Goal: Task Accomplishment & Management: Manage account settings

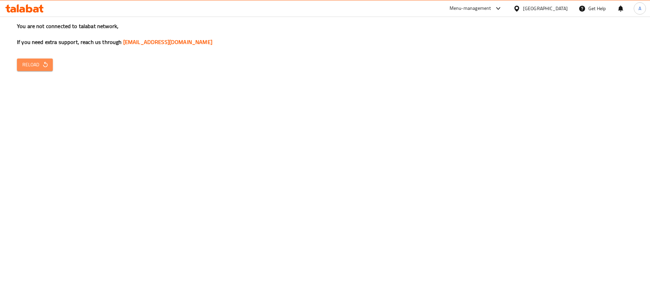
click at [45, 68] on span "Reload" at bounding box center [34, 65] width 25 height 8
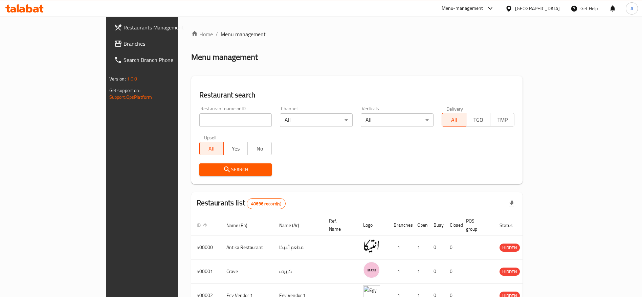
click at [200, 126] on input "search" at bounding box center [235, 120] width 73 height 14
type input "smash planet"
click button "Search" at bounding box center [235, 170] width 73 height 13
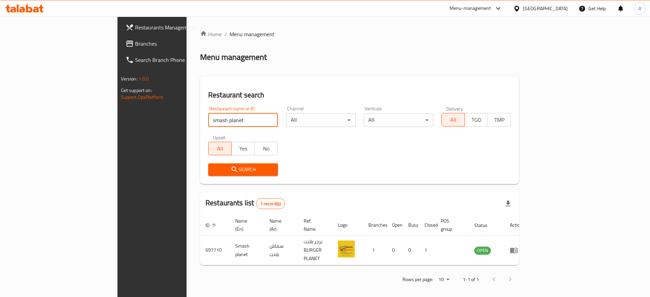
click at [491, 5] on div "Menu-management" at bounding box center [471, 8] width 42 height 8
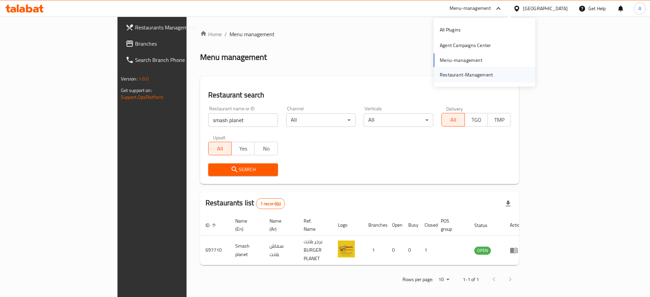
click at [465, 78] on div "Restaurant-Management" at bounding box center [466, 74] width 53 height 7
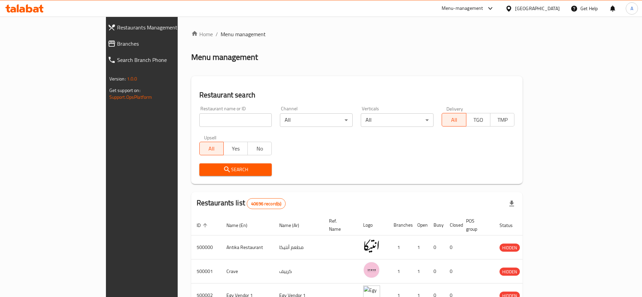
click at [205, 119] on input "search" at bounding box center [235, 120] width 73 height 14
type input "Famous Burger"
click button "Search" at bounding box center [235, 170] width 73 height 13
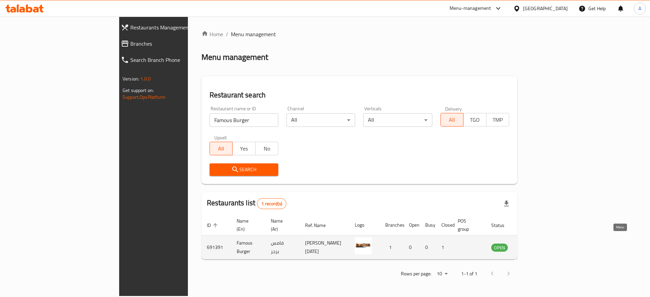
click at [535, 245] on icon "enhanced table" at bounding box center [530, 248] width 7 height 6
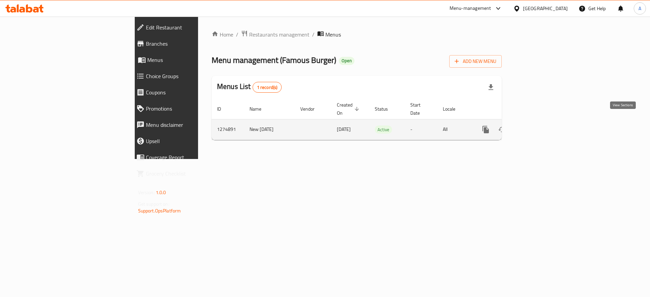
click at [538, 127] on icon "enhanced table" at bounding box center [535, 130] width 6 height 6
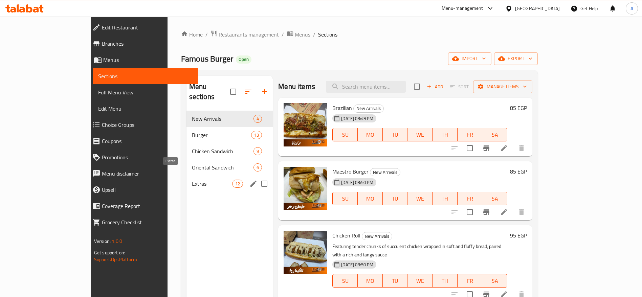
click at [192, 180] on span "Extras" at bounding box center [212, 184] width 40 height 8
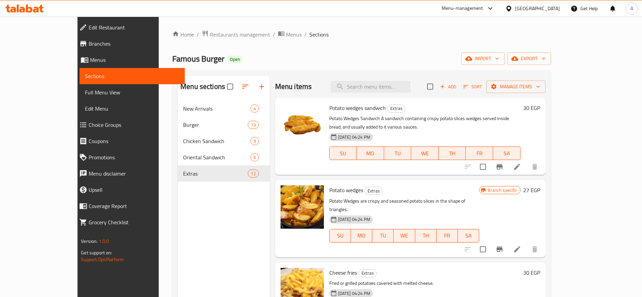
click at [330, 185] on span "Potato wedges" at bounding box center [347, 190] width 34 height 10
click at [334, 104] on span "Potato wedges sandwich" at bounding box center [358, 108] width 57 height 10
click at [330, 185] on span "Potato wedges" at bounding box center [347, 190] width 34 height 10
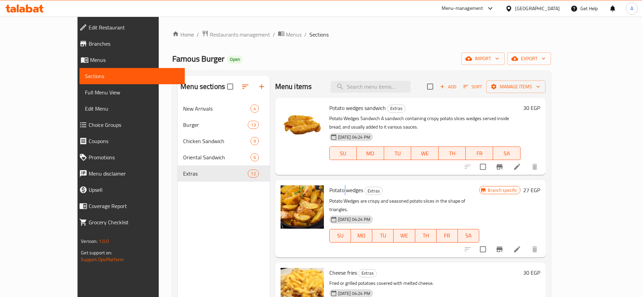
click at [330, 185] on span "Potato wedges" at bounding box center [347, 190] width 34 height 10
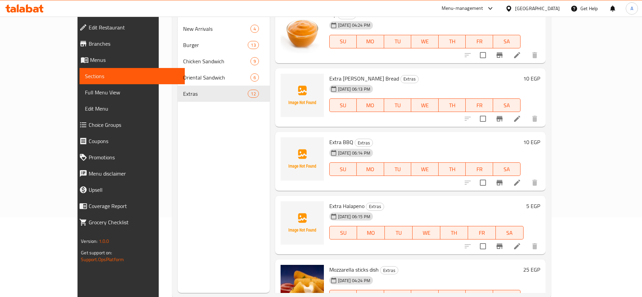
scroll to position [95, 0]
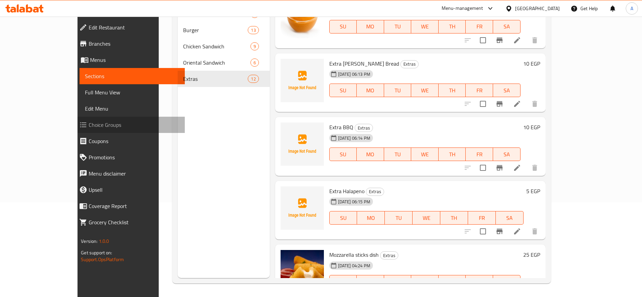
click at [89, 123] on span "Choice Groups" at bounding box center [134, 125] width 91 height 8
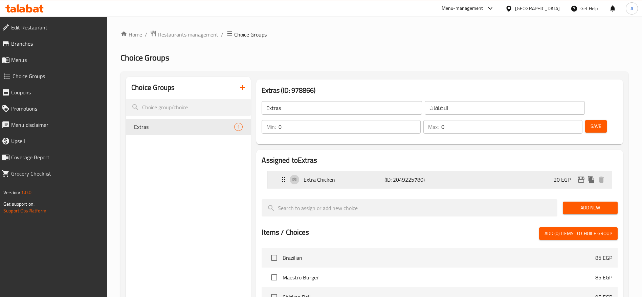
click at [403, 176] on p "(ID: 2049225780)" at bounding box center [412, 180] width 54 height 8
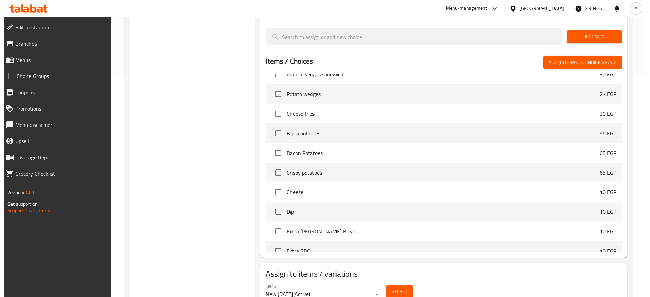
scroll to position [234, 0]
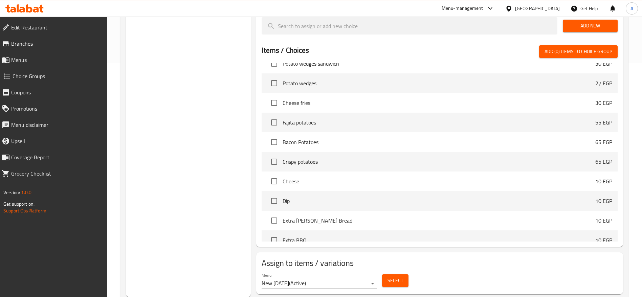
click at [399, 277] on span "Select" at bounding box center [396, 281] width 16 height 8
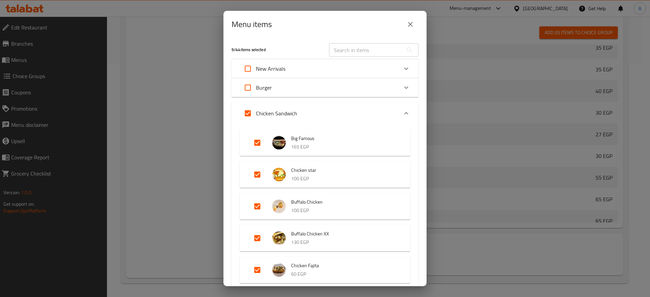
click at [247, 114] on input "Expand" at bounding box center [248, 113] width 16 height 16
checkbox input "false"
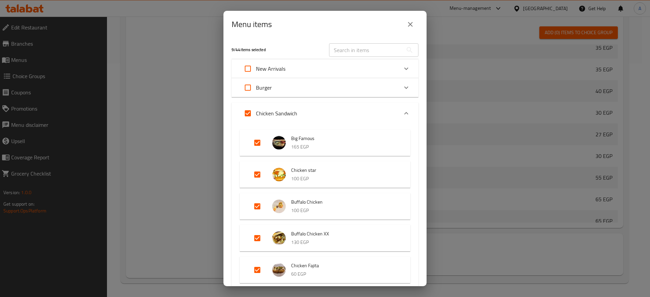
checkbox input "false"
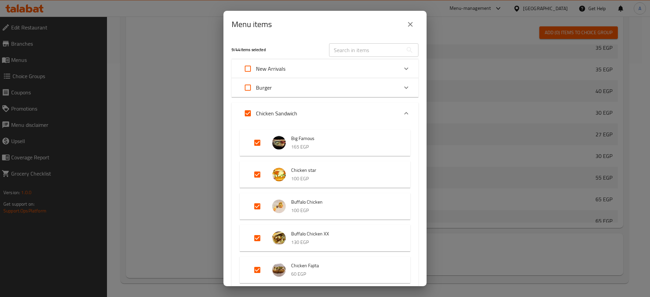
checkbox input "false"
click at [402, 112] on icon "Expand" at bounding box center [406, 113] width 8 height 8
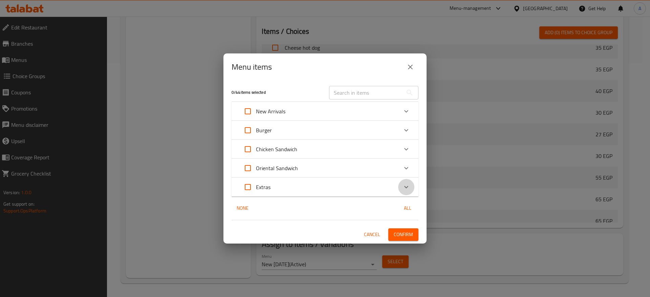
click at [407, 188] on icon "Expand" at bounding box center [406, 187] width 8 height 8
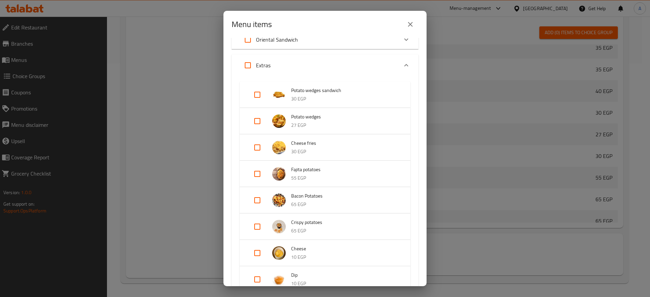
scroll to position [102, 0]
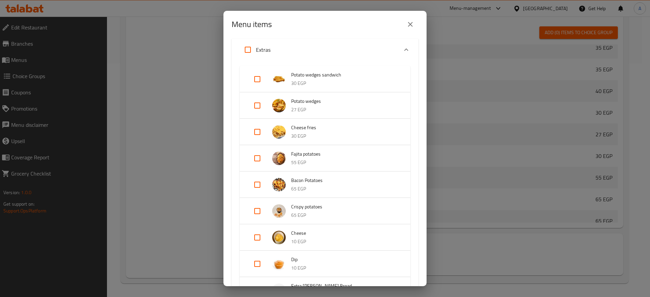
click at [259, 209] on input "Expand" at bounding box center [257, 211] width 16 height 16
checkbox input "true"
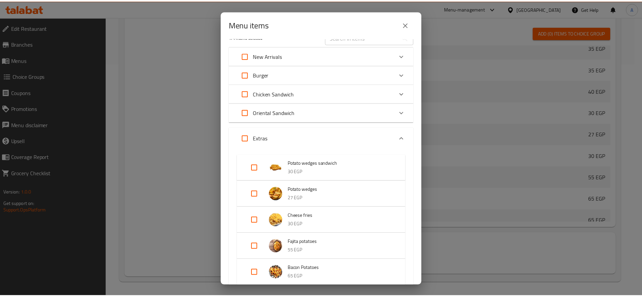
scroll to position [0, 0]
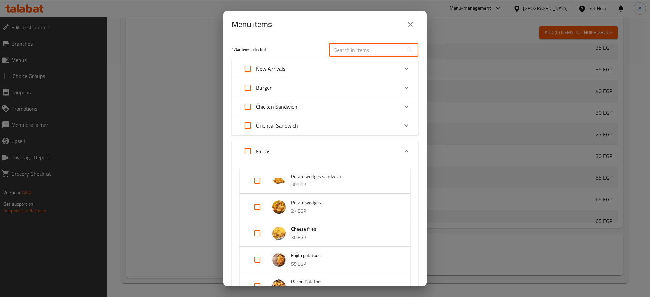
click at [370, 50] on input "text" at bounding box center [366, 50] width 74 height 14
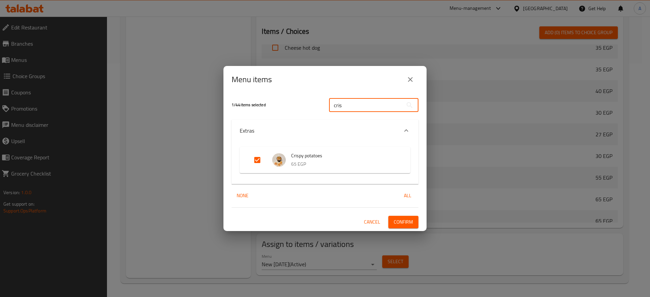
type input "cris"
click at [395, 225] on span "Confirm" at bounding box center [403, 222] width 19 height 8
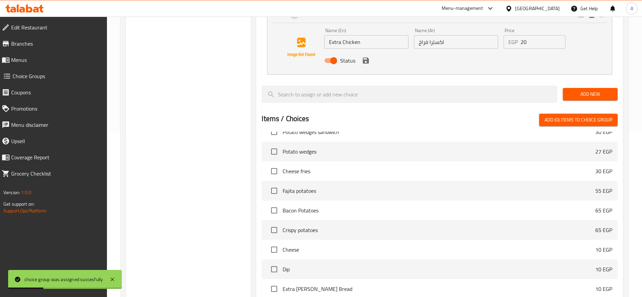
scroll to position [82, 0]
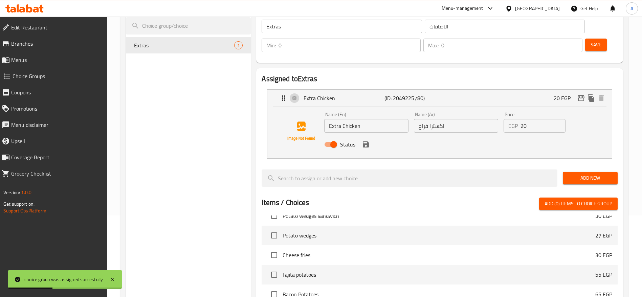
click at [18, 60] on span "Menus" at bounding box center [56, 60] width 91 height 8
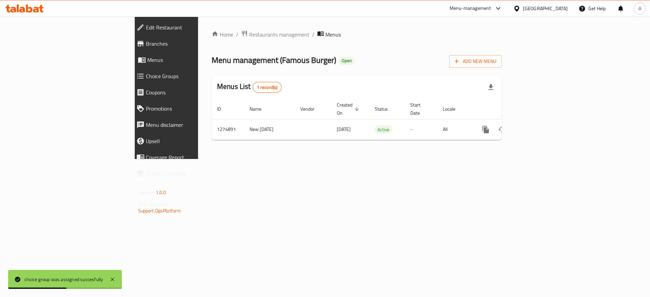
click at [146, 79] on span "Choice Groups" at bounding box center [192, 76] width 92 height 8
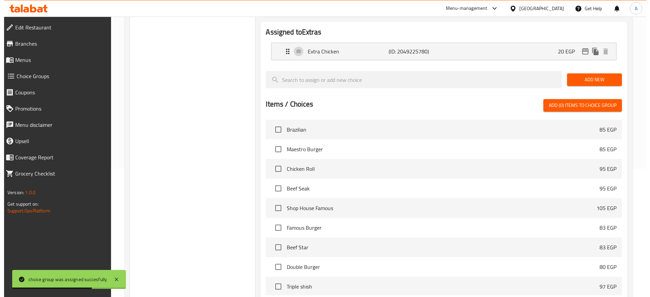
scroll to position [182, 0]
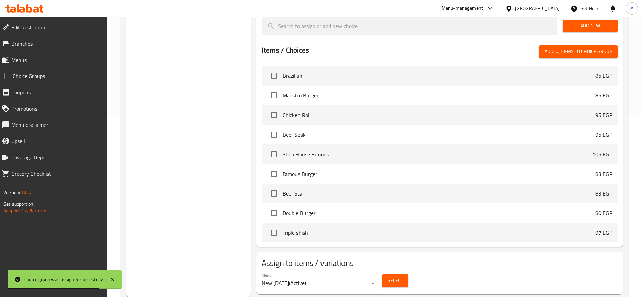
click at [401, 277] on span "Select" at bounding box center [396, 281] width 16 height 8
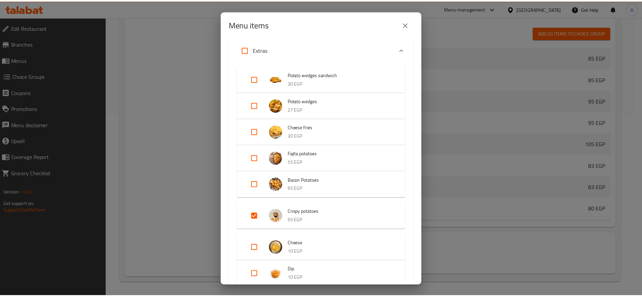
scroll to position [152, 0]
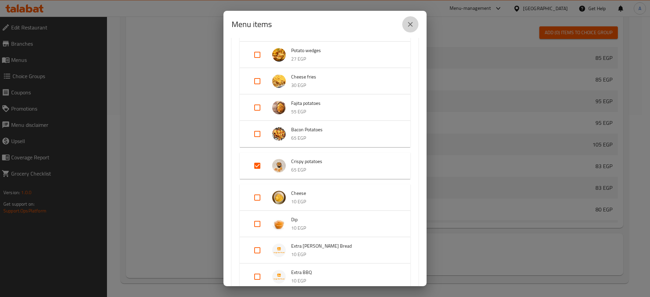
click at [407, 24] on icon "close" at bounding box center [410, 24] width 8 height 8
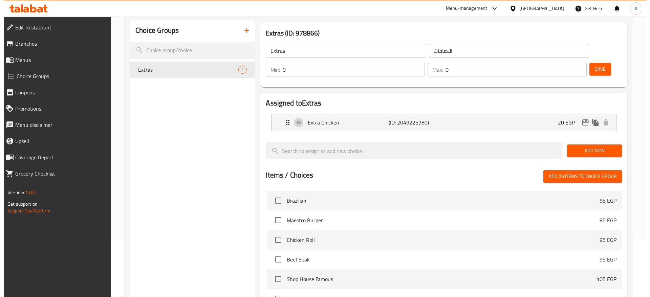
scroll to position [0, 0]
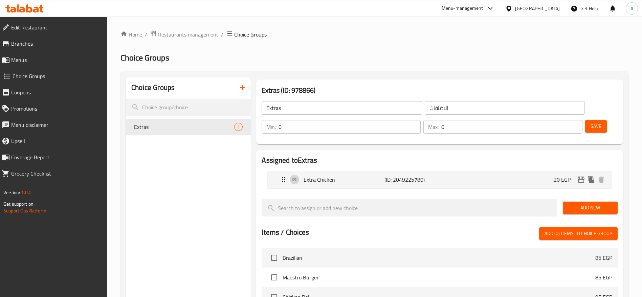
click at [44, 63] on span "Menus" at bounding box center [56, 60] width 91 height 8
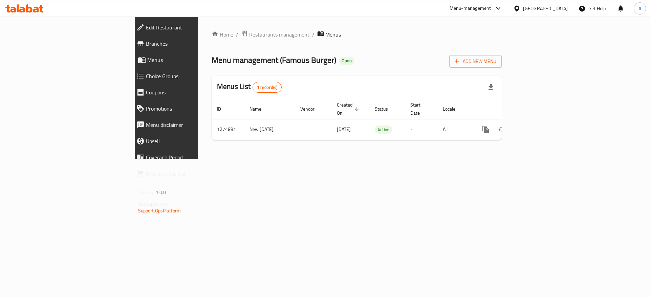
click at [503, 6] on icon at bounding box center [498, 8] width 8 height 8
click at [483, 73] on div "Restaurant-Management" at bounding box center [466, 74] width 53 height 7
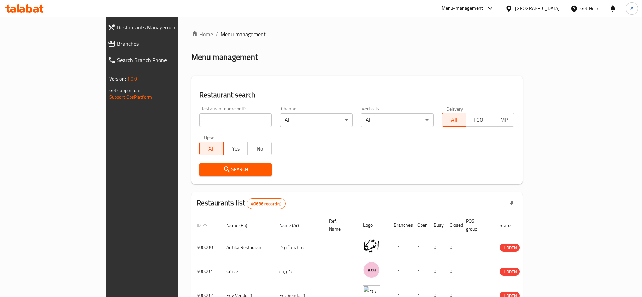
click at [523, 65] on div "Home / Menu management Menu management Restaurant search Restaurant name or ID …" at bounding box center [357, 253] width 332 height 447
drag, startPoint x: 230, startPoint y: 123, endPoint x: 240, endPoint y: 120, distance: 10.1
click at [230, 123] on input "search" at bounding box center [235, 120] width 73 height 14
paste input "698127"
type input "698127"
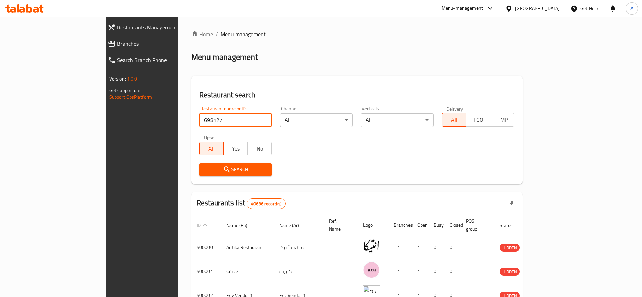
click button "Search" at bounding box center [235, 170] width 73 height 13
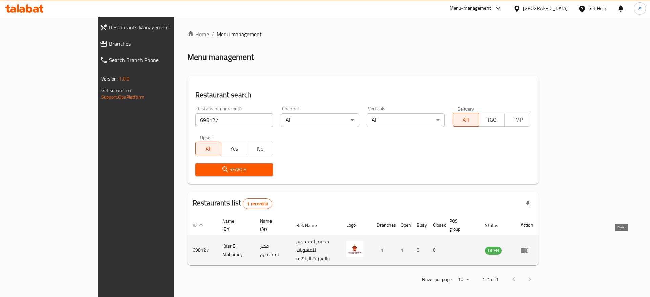
click at [529, 248] on icon "enhanced table" at bounding box center [524, 251] width 7 height 6
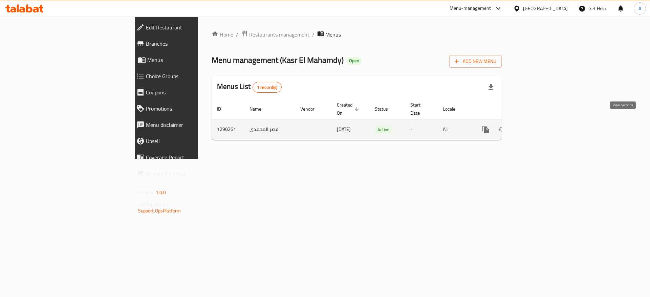
click at [539, 126] on icon "enhanced table" at bounding box center [535, 130] width 8 height 8
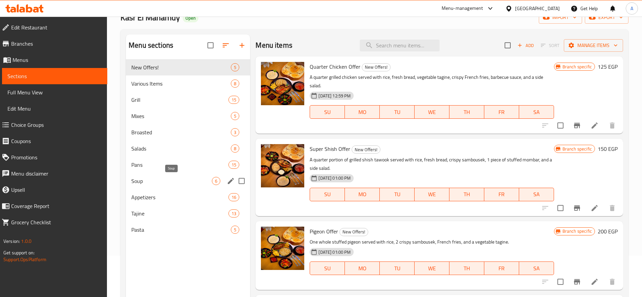
scroll to position [51, 0]
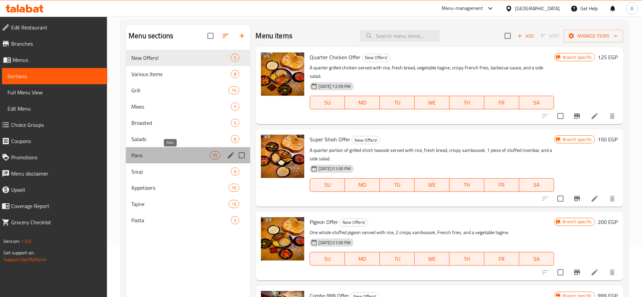
click at [162, 156] on span "Pans" at bounding box center [170, 155] width 78 height 8
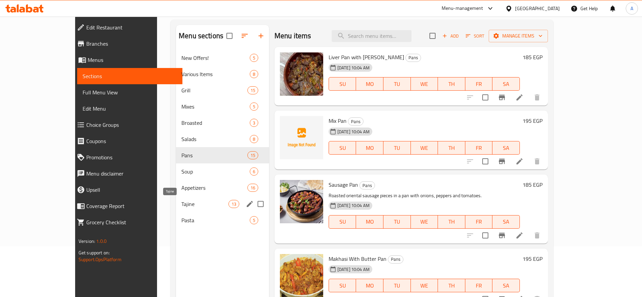
click at [182, 202] on span "Tajine" at bounding box center [205, 204] width 47 height 8
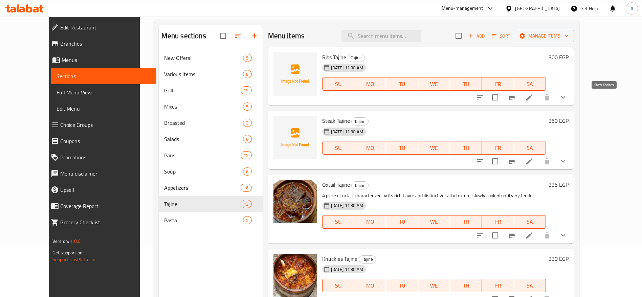
click at [568, 99] on icon "show more" at bounding box center [563, 97] width 8 height 8
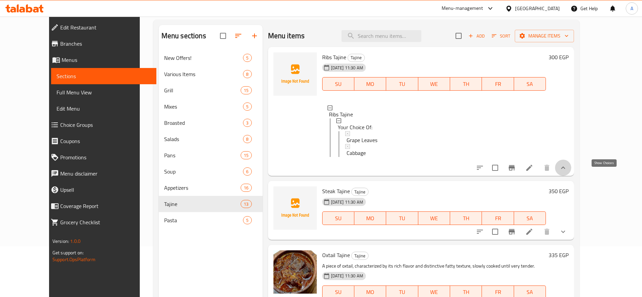
click at [568, 172] on icon "show more" at bounding box center [563, 168] width 8 height 8
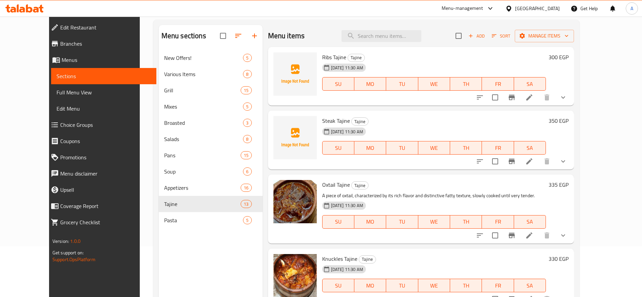
click at [60, 126] on span "Choice Groups" at bounding box center [105, 125] width 91 height 8
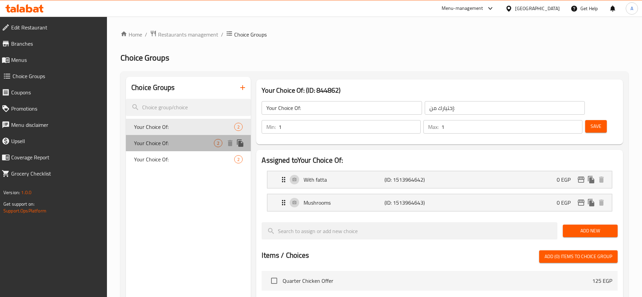
click at [150, 145] on span "Your Choice Of:" at bounding box center [174, 143] width 80 height 8
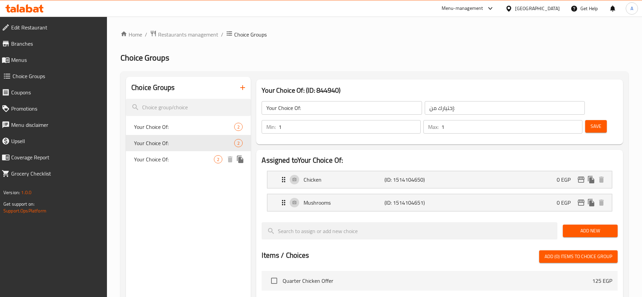
click at [163, 158] on span "Your Choice Of:" at bounding box center [174, 159] width 80 height 8
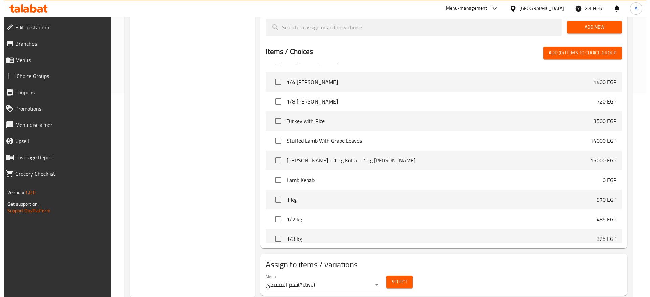
scroll to position [205, 0]
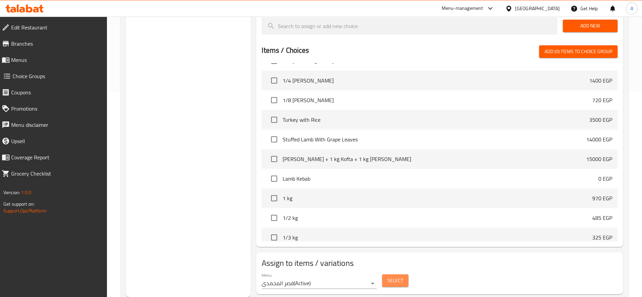
click at [402, 277] on span "Select" at bounding box center [396, 281] width 16 height 8
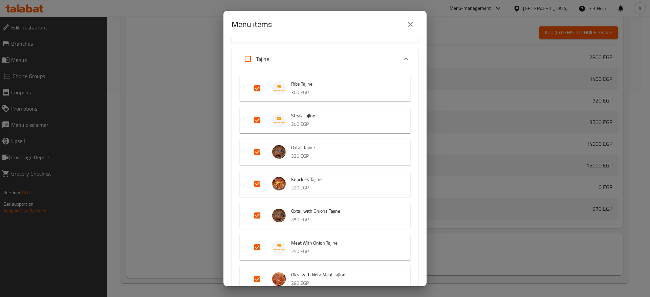
scroll to position [203, 0]
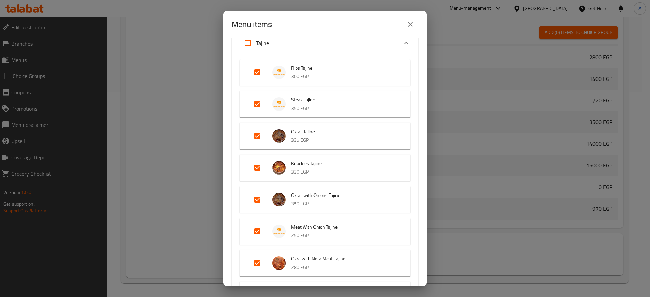
click at [258, 198] on input "Expand" at bounding box center [257, 200] width 16 height 16
checkbox input "false"
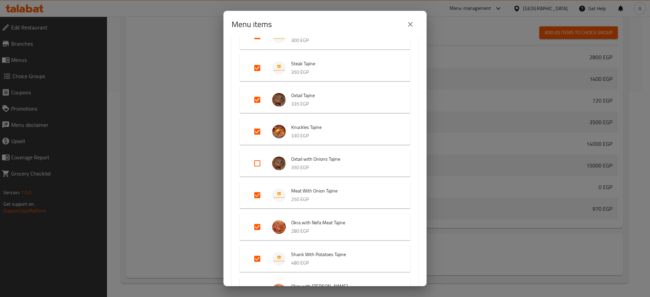
scroll to position [254, 0]
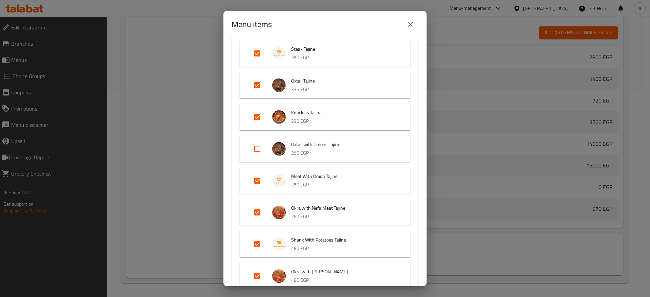
click at [256, 181] on input "Expand" at bounding box center [257, 181] width 16 height 16
checkbox input "false"
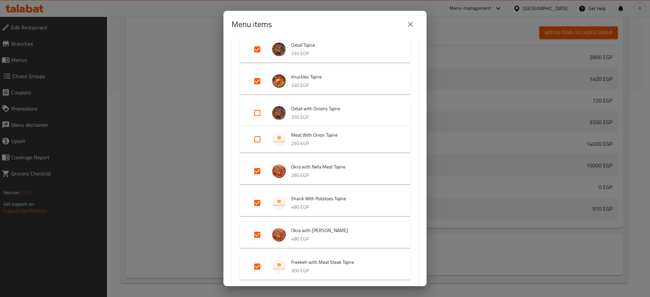
scroll to position [305, 0]
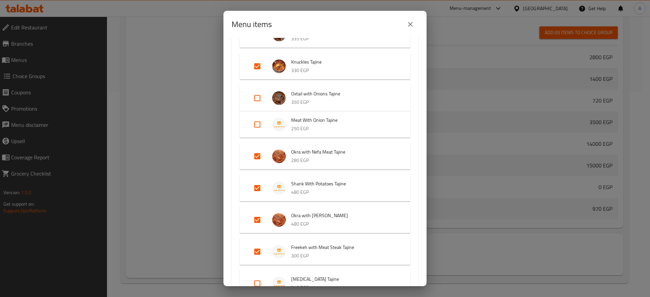
click at [255, 157] on input "Expand" at bounding box center [257, 156] width 16 height 16
checkbox input "false"
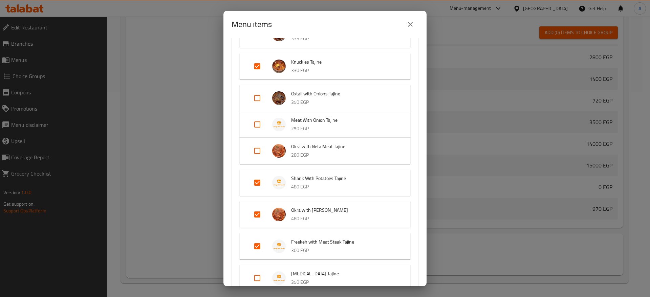
click at [255, 183] on input "Expand" at bounding box center [257, 183] width 16 height 16
checkbox input "false"
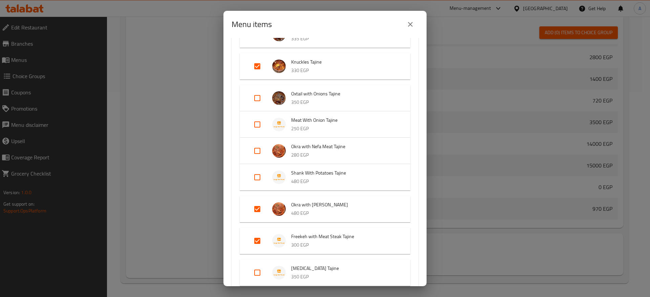
scroll to position [356, 0]
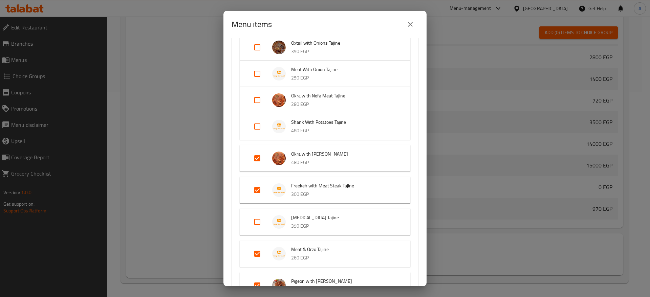
click at [255, 162] on input "Expand" at bounding box center [257, 158] width 16 height 16
checkbox input "false"
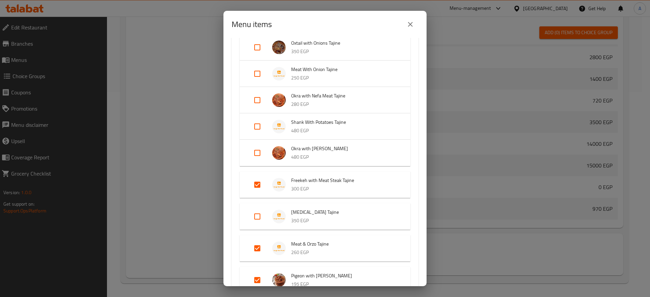
click at [257, 185] on input "Expand" at bounding box center [257, 185] width 16 height 16
checkbox input "false"
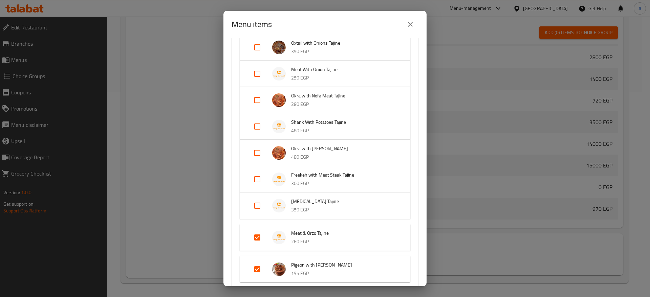
scroll to position [406, 0]
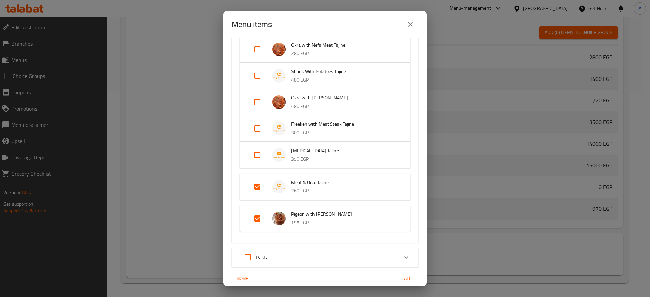
click at [258, 185] on input "Expand" at bounding box center [257, 187] width 16 height 16
checkbox input "false"
click at [258, 215] on input "Expand" at bounding box center [257, 213] width 16 height 16
checkbox input "false"
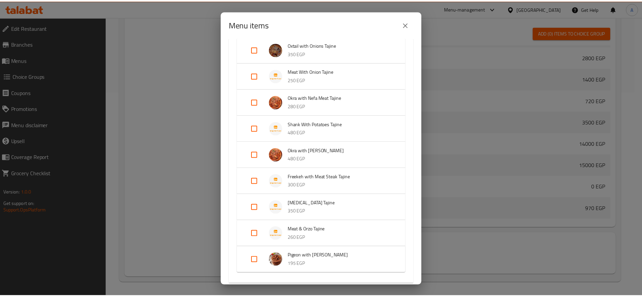
scroll to position [423, 0]
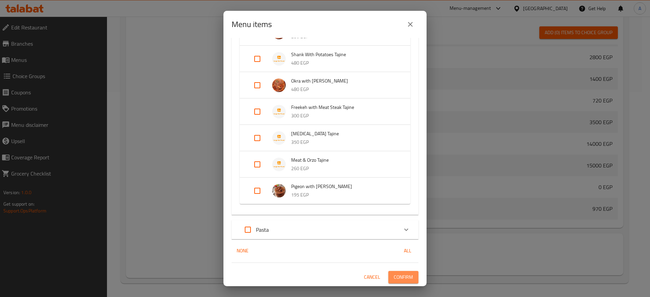
click at [406, 280] on button "Confirm" at bounding box center [403, 277] width 30 height 13
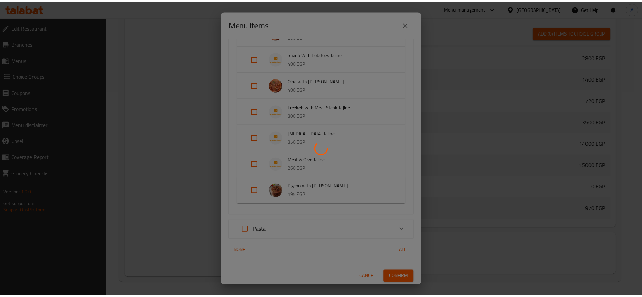
scroll to position [140, 0]
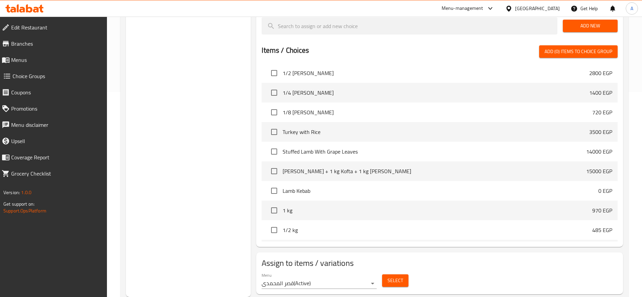
click at [34, 59] on span "Menus" at bounding box center [56, 60] width 91 height 8
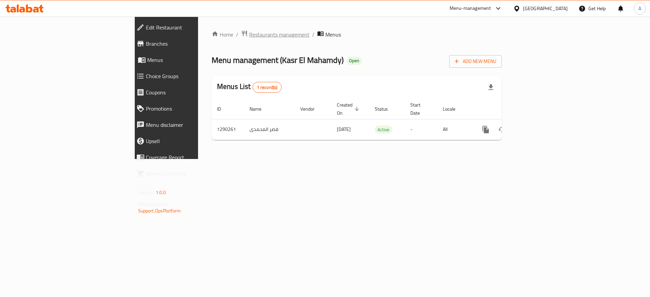
click at [249, 34] on span "Restaurants management" at bounding box center [279, 34] width 60 height 8
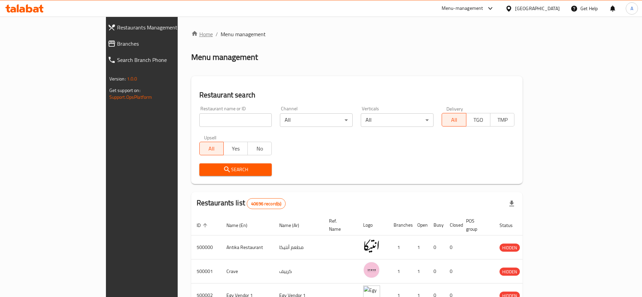
click at [191, 37] on link "Home" at bounding box center [202, 34] width 22 height 8
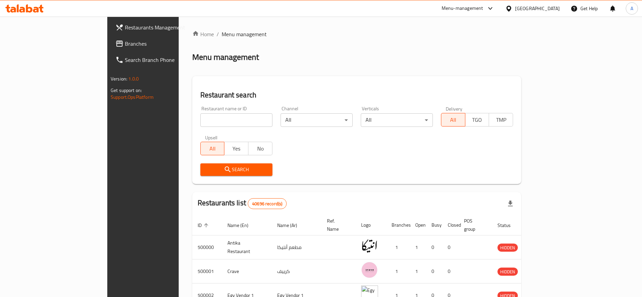
click at [200, 117] on input "search" at bounding box center [236, 120] width 72 height 14
type input "Doctor Box"
click button "Search" at bounding box center [236, 170] width 72 height 13
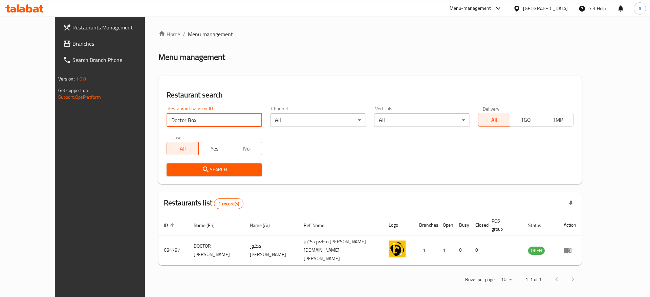
click at [491, 9] on div "Menu-management" at bounding box center [471, 8] width 42 height 8
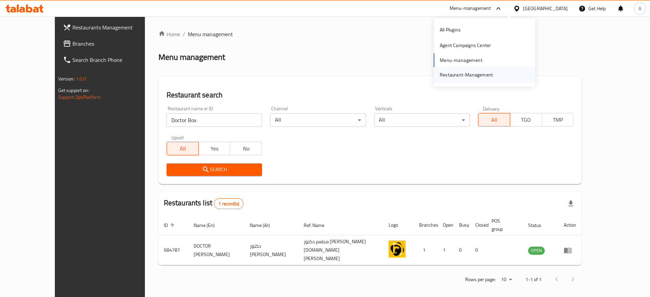
click at [458, 75] on div "Restaurant-Management" at bounding box center [466, 74] width 53 height 7
